Goal: Transaction & Acquisition: Purchase product/service

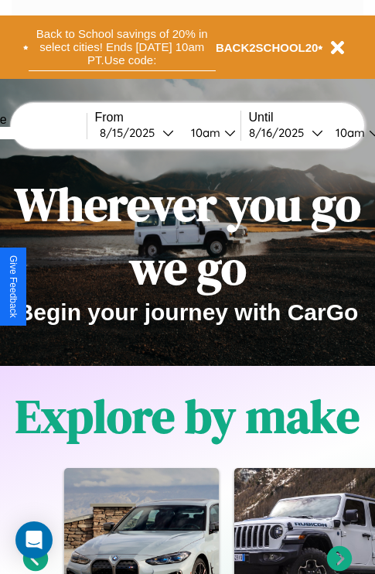
click at [121, 47] on button "Back to School savings of 20% in select cities! Ends [DATE] 10am PT. Use code:" at bounding box center [122, 47] width 187 height 48
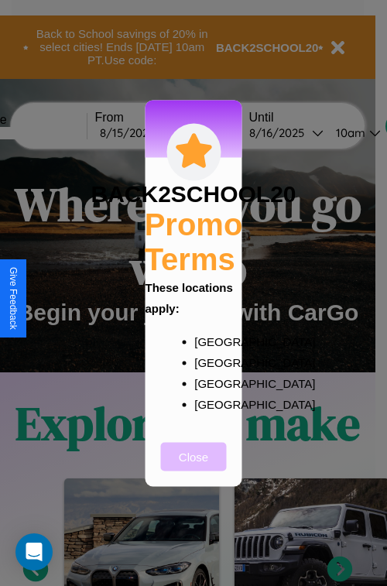
click at [193, 467] on button "Close" at bounding box center [194, 456] width 66 height 29
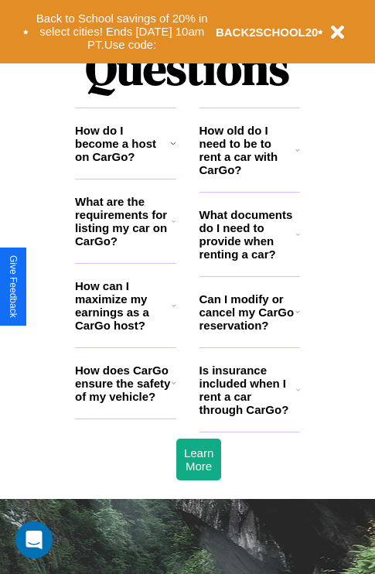
scroll to position [1875, 0]
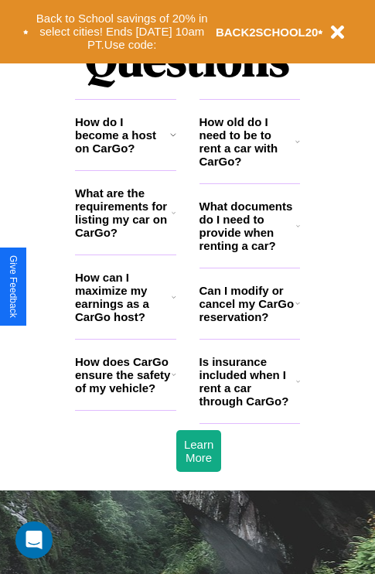
click at [125, 395] on h3 "How does CarGo ensure the safety of my vehicle?" at bounding box center [123, 374] width 97 height 39
click at [297, 310] on icon at bounding box center [298, 303] width 5 height 12
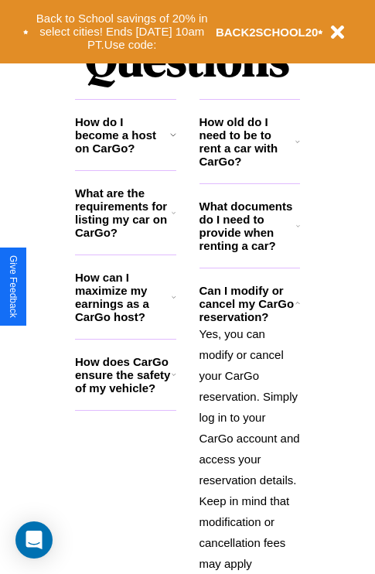
click at [173, 219] on icon at bounding box center [174, 213] width 4 height 12
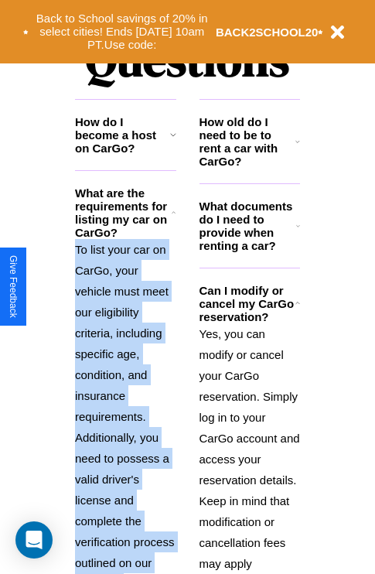
scroll to position [2020, 0]
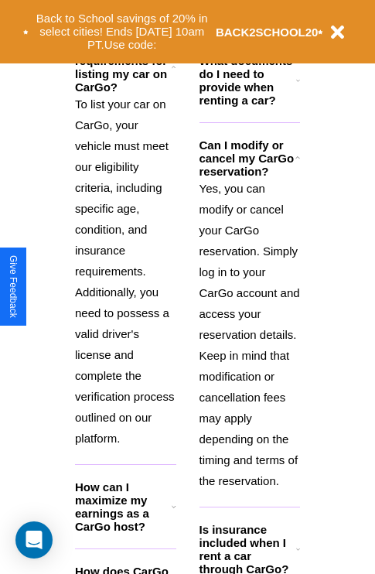
click at [125, 532] on h3 "How can I maximize my earnings as a CarGo host?" at bounding box center [123, 507] width 97 height 53
click at [173, 513] on icon at bounding box center [174, 507] width 5 height 12
click at [249, 31] on b "BACK2SCHOOL20" at bounding box center [267, 32] width 103 height 13
click at [173, 507] on polyline at bounding box center [174, 506] width 4 height 2
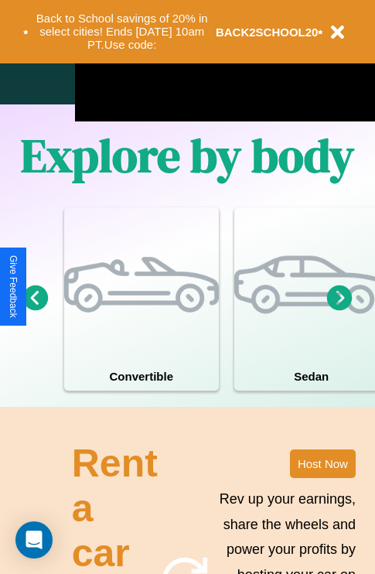
scroll to position [994, 0]
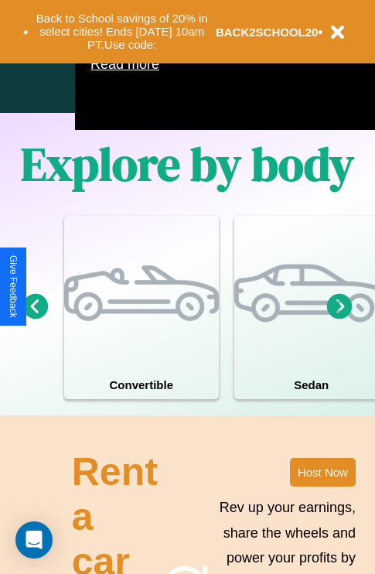
click at [340, 319] on icon at bounding box center [340, 306] width 26 height 26
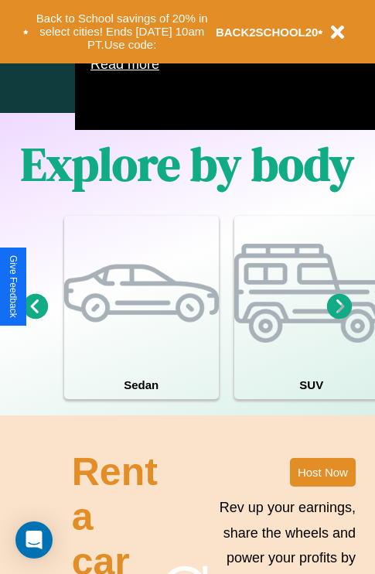
click at [340, 319] on icon at bounding box center [340, 306] width 26 height 26
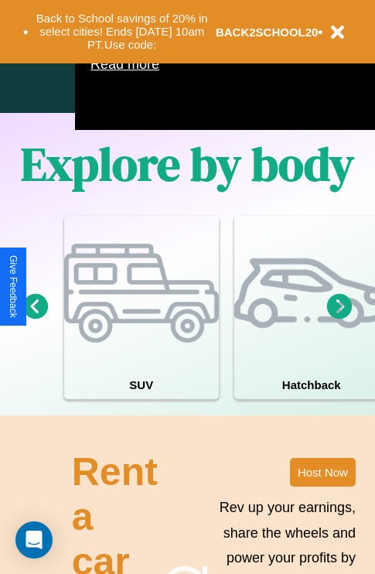
click at [340, 319] on icon at bounding box center [340, 306] width 26 height 26
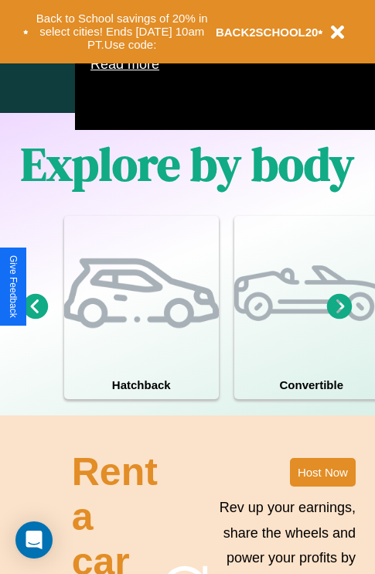
click at [340, 319] on icon at bounding box center [340, 306] width 26 height 26
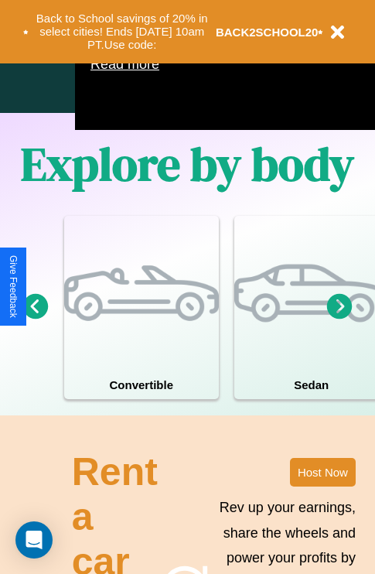
click at [35, 319] on icon at bounding box center [36, 306] width 26 height 26
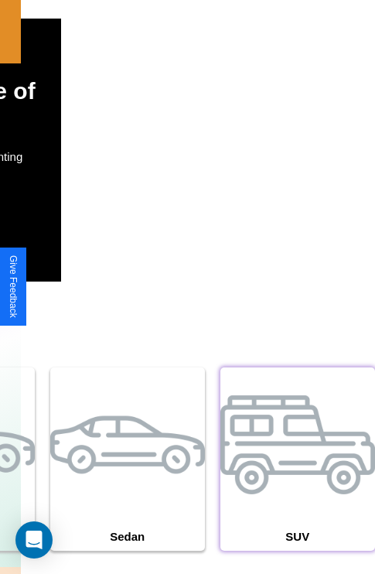
click at [297, 482] on div at bounding box center [298, 445] width 155 height 155
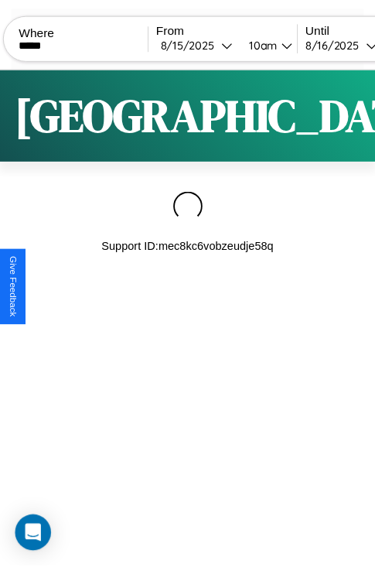
scroll to position [0, 132]
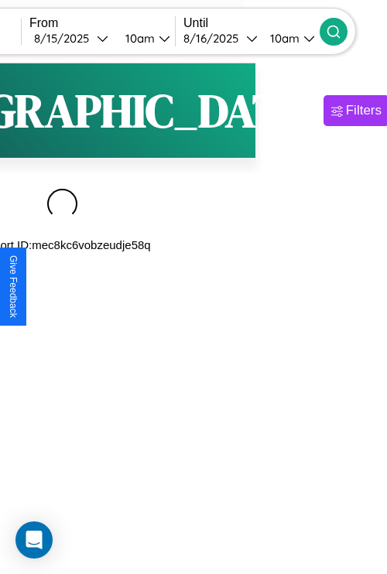
type input "*****"
click at [341, 31] on icon at bounding box center [333, 31] width 15 height 15
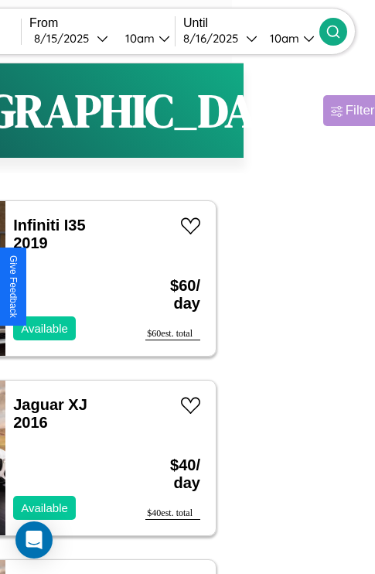
click at [346, 111] on div "Filters" at bounding box center [364, 110] width 36 height 15
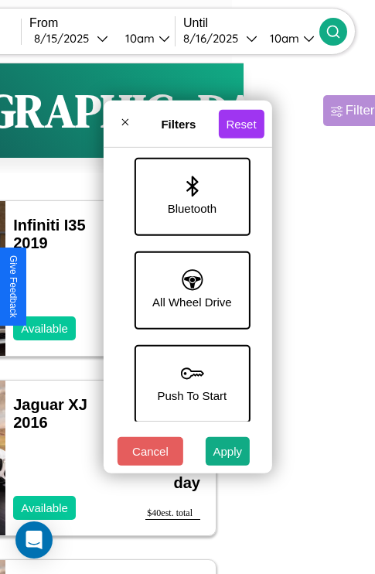
scroll to position [1063, 0]
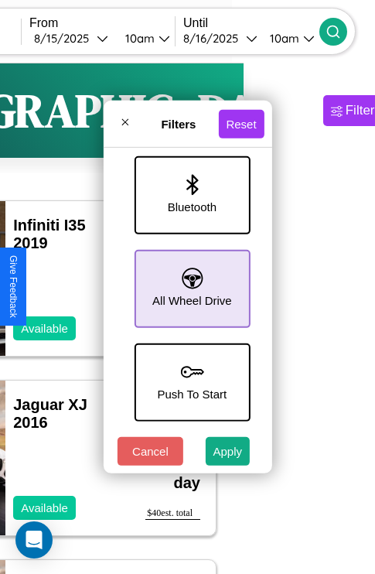
click at [190, 281] on icon at bounding box center [192, 278] width 21 height 21
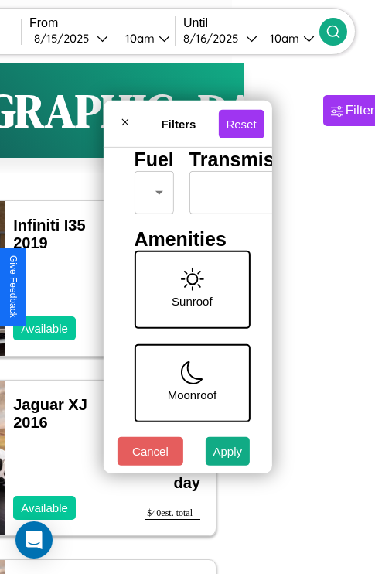
scroll to position [46, 0]
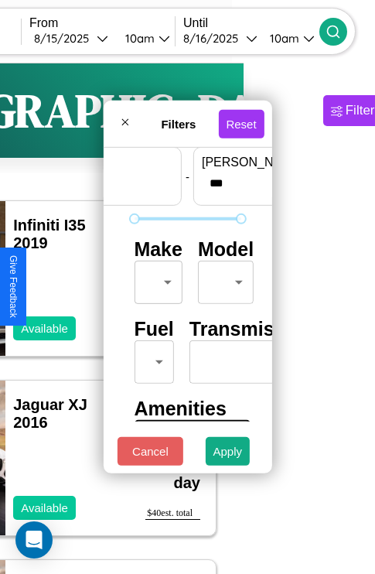
click at [156, 279] on body "CarGo Where ***** From [DATE] 10am Until [DATE] 10am Become a Host Login Sign U…" at bounding box center [55, 319] width 375 height 638
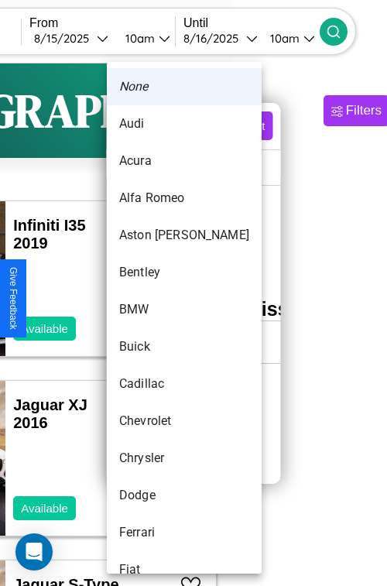
click at [155, 124] on li "Audi" at bounding box center [184, 123] width 155 height 37
type input "****"
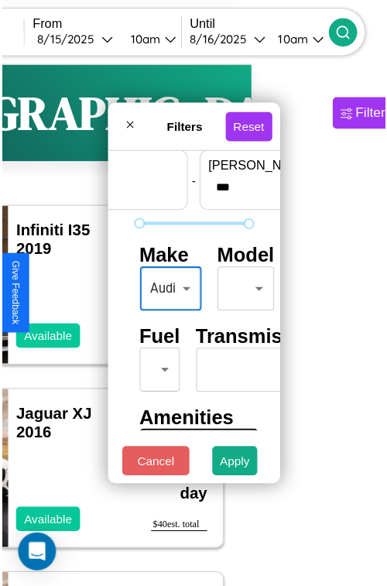
scroll to position [46, 1]
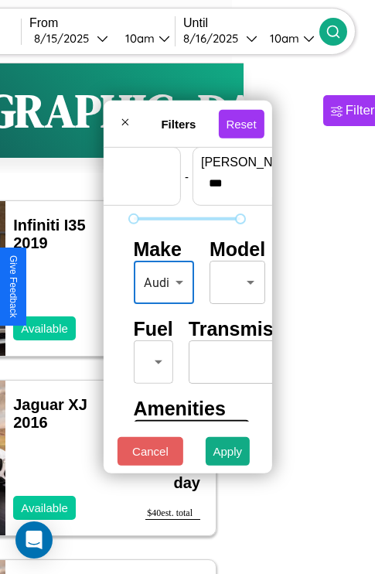
click at [234, 279] on body "CarGo Where ***** From [DATE] 10am Until [DATE] 10am Become a Host Login Sign U…" at bounding box center [55, 319] width 375 height 638
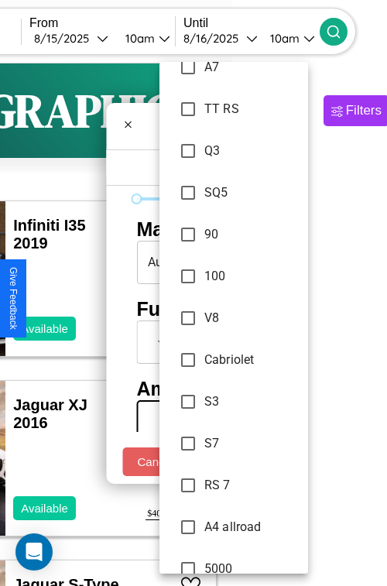
scroll to position [854, 0]
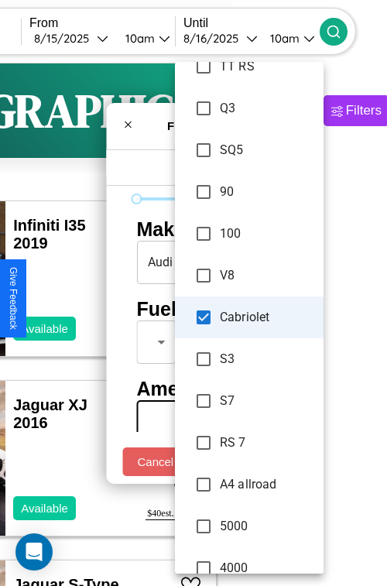
click at [234, 461] on 7 "RS 7" at bounding box center [249, 443] width 149 height 42
type input "**********"
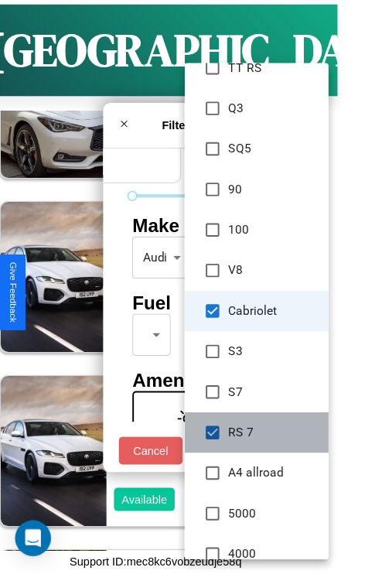
scroll to position [2033, 0]
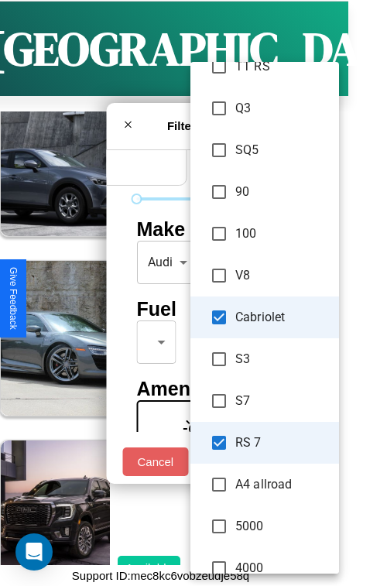
click at [130, 285] on div at bounding box center [193, 293] width 387 height 586
